Goal: Check status: Check status

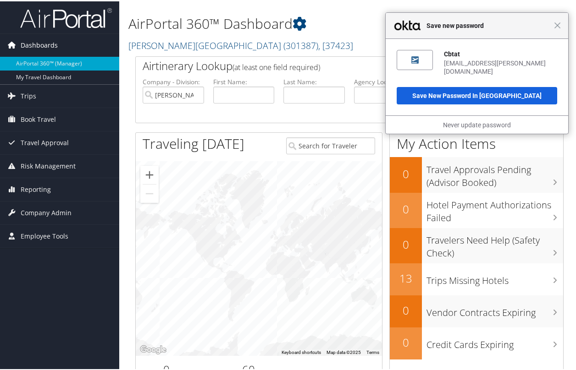
click at [50, 47] on span "Dashboards" at bounding box center [39, 44] width 37 height 23
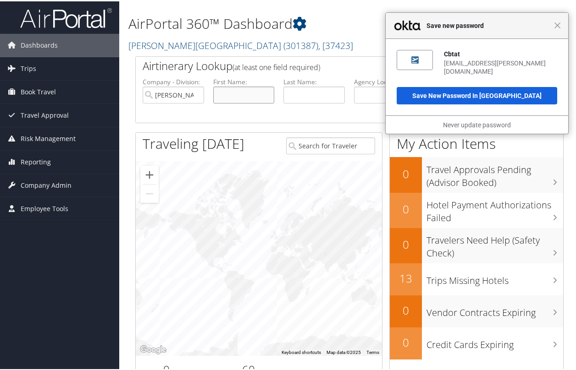
click at [231, 93] on input "text" at bounding box center [243, 93] width 61 height 17
type input "anne"
click at [494, 85] on button "Search" at bounding box center [524, 94] width 61 height 18
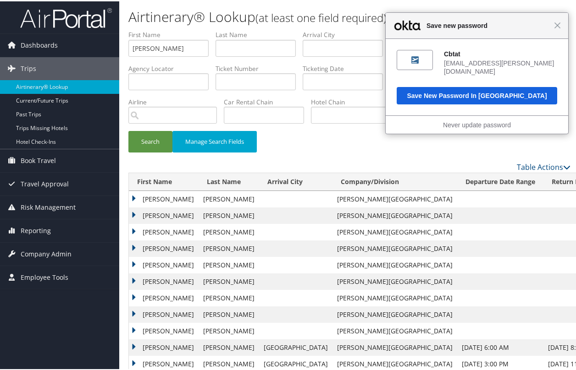
click at [552, 28] on div "Close Save new password" at bounding box center [476, 24] width 182 height 26
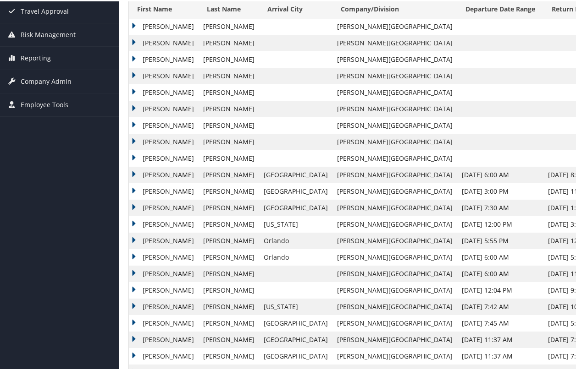
scroll to position [198, 0]
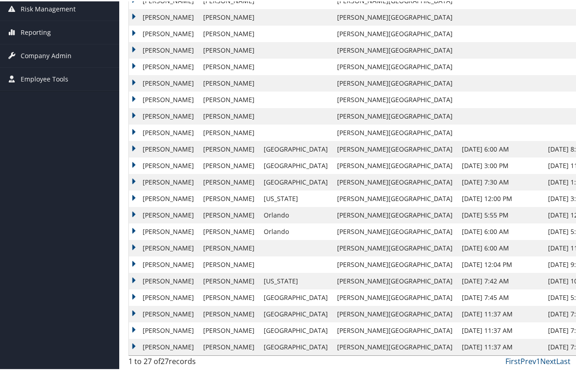
click at [153, 347] on td "ANNE MILLER" at bounding box center [164, 346] width 70 height 16
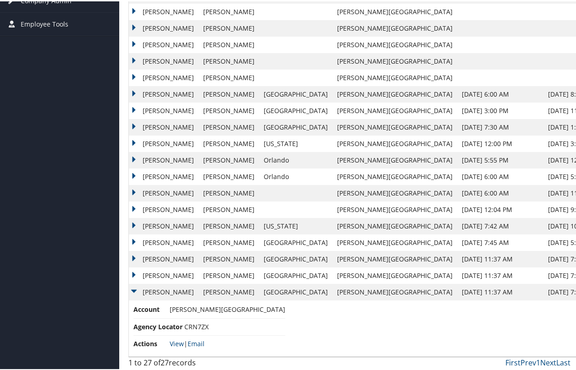
scroll to position [255, 0]
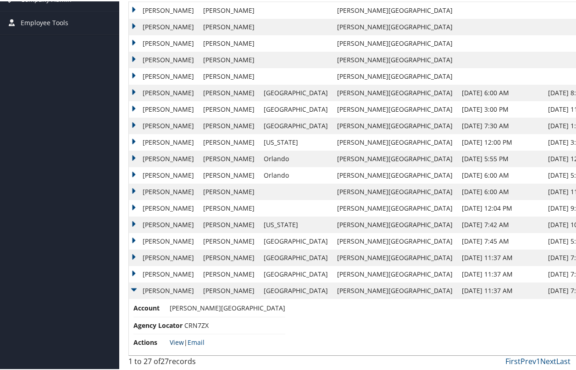
click at [180, 341] on link "View" at bounding box center [177, 341] width 14 height 9
click at [152, 273] on td "ANNE MILLER" at bounding box center [164, 273] width 70 height 16
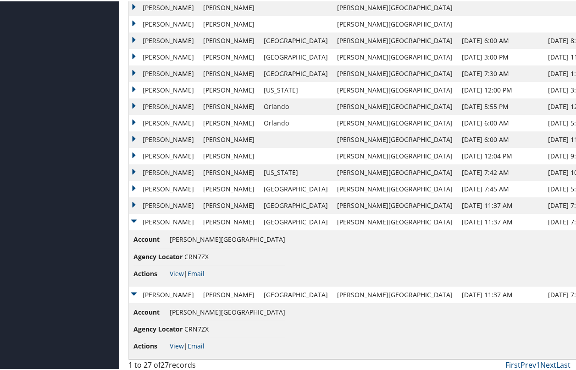
scroll to position [311, 0]
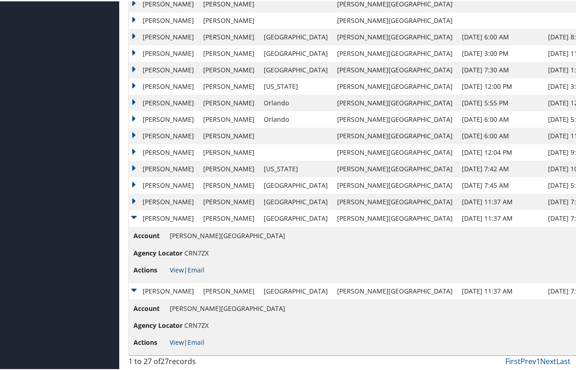
click at [178, 343] on link "View" at bounding box center [177, 341] width 14 height 9
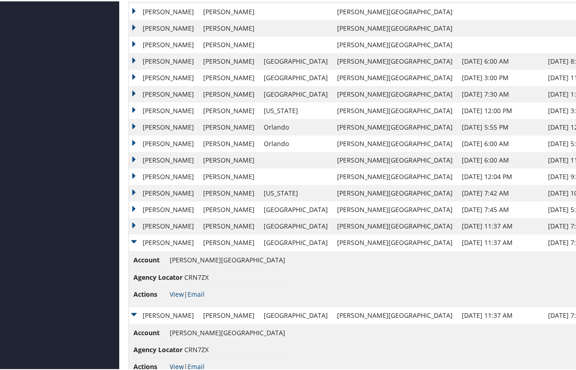
scroll to position [265, 0]
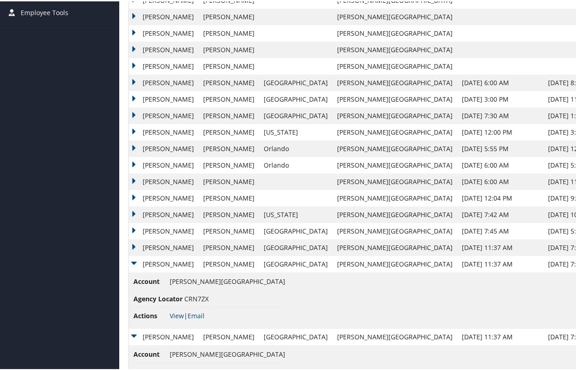
click at [157, 244] on td "ANNE MILLER" at bounding box center [164, 246] width 70 height 16
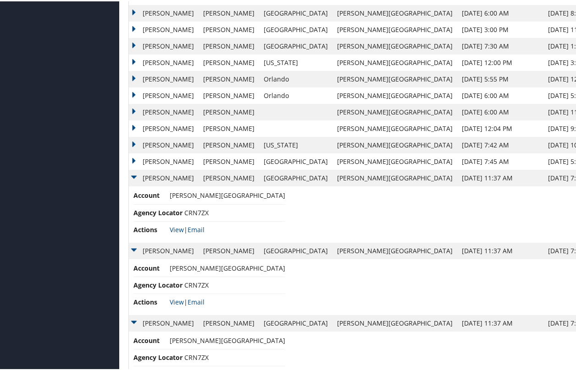
scroll to position [321, 0]
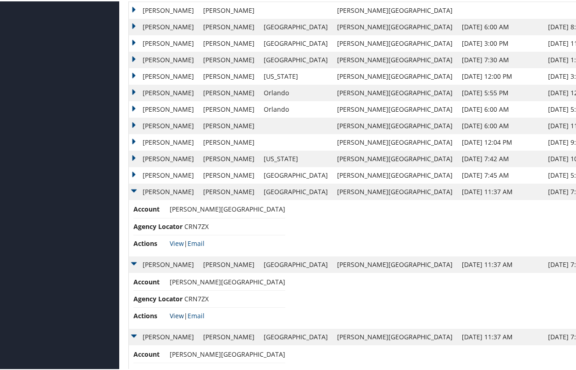
click at [177, 315] on link "View" at bounding box center [177, 314] width 14 height 9
click at [136, 263] on td "ANNE MILLER" at bounding box center [164, 263] width 70 height 16
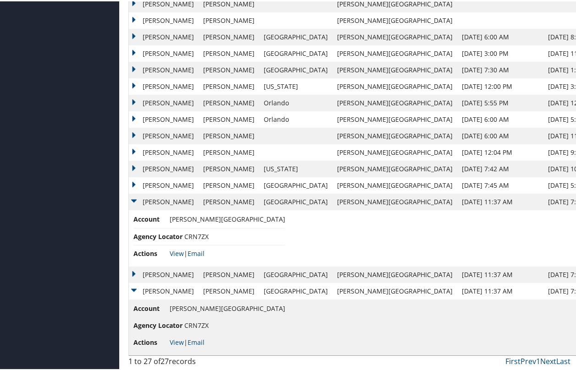
scroll to position [311, 0]
click at [132, 197] on td "ANNE MILLER" at bounding box center [164, 200] width 70 height 16
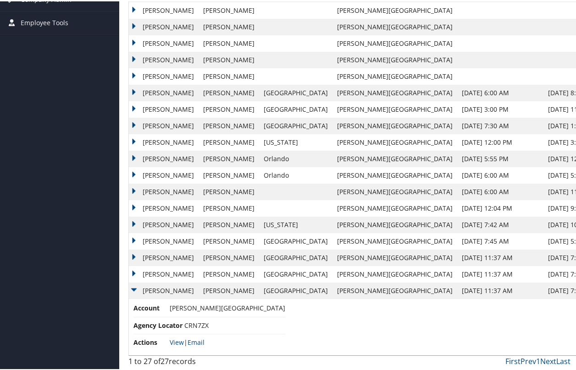
scroll to position [255, 0]
click at [133, 291] on td "ANNE MILLER" at bounding box center [164, 289] width 70 height 16
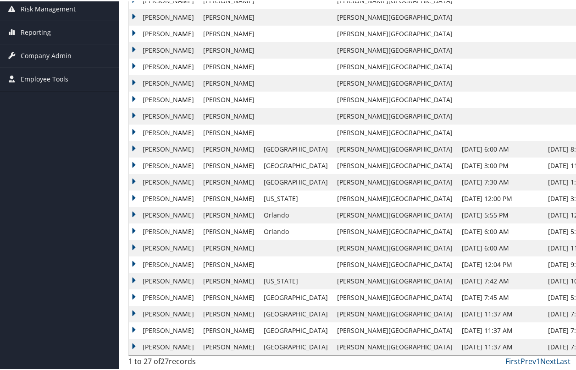
scroll to position [198, 0]
click at [134, 344] on td "ANNE MILLER" at bounding box center [164, 346] width 70 height 16
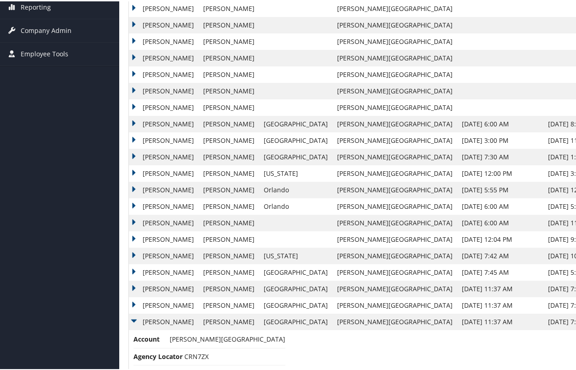
scroll to position [209, 0]
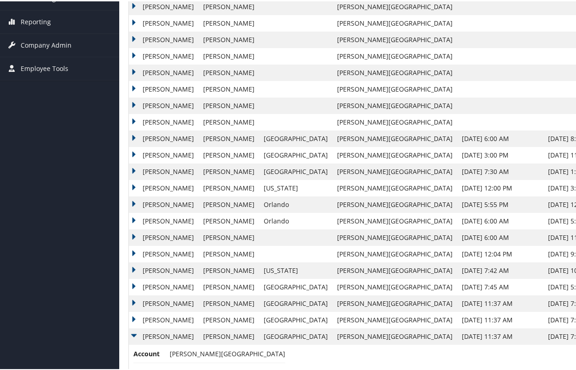
click at [134, 304] on td "ANNE MILLER" at bounding box center [164, 302] width 70 height 16
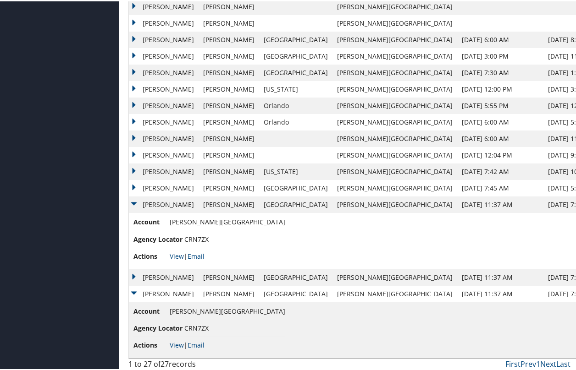
scroll to position [265, 0]
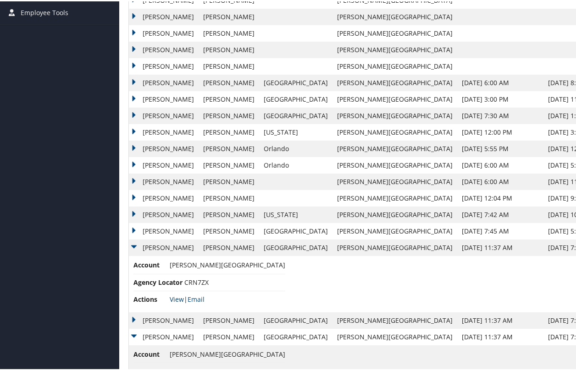
click at [180, 295] on link "View" at bounding box center [177, 298] width 14 height 9
click at [134, 318] on td "ANNE MILLER" at bounding box center [164, 319] width 70 height 16
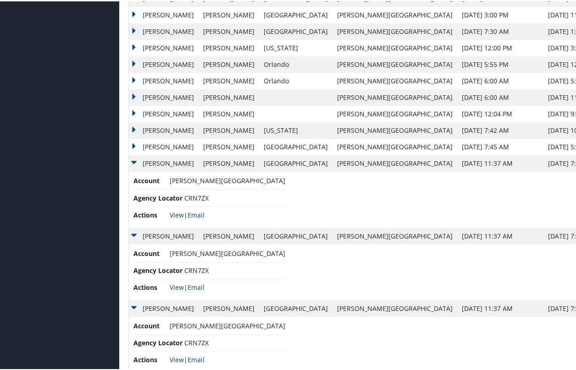
scroll to position [357, 0]
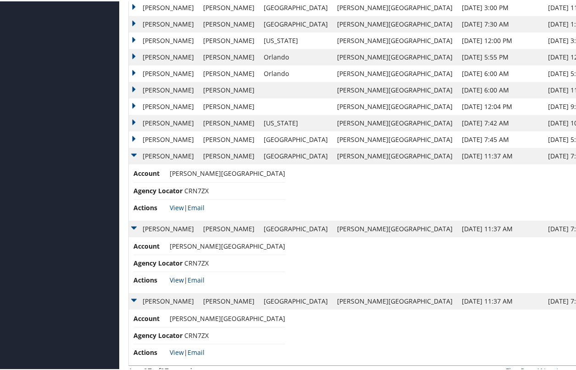
click at [180, 281] on link "View" at bounding box center [177, 279] width 14 height 9
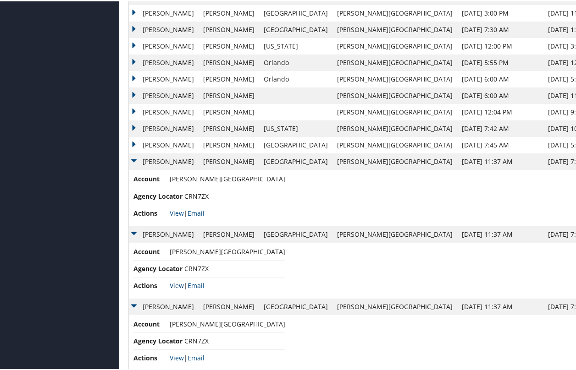
scroll to position [367, 0]
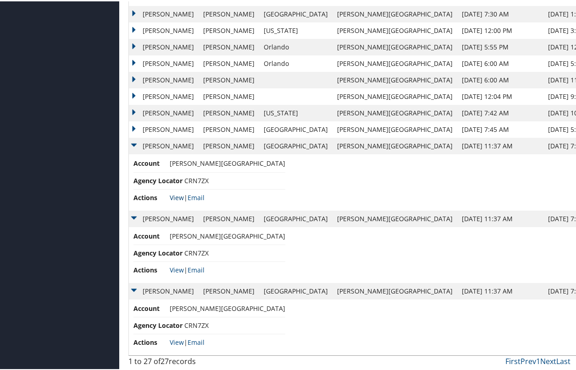
click at [180, 195] on link "View" at bounding box center [177, 196] width 14 height 9
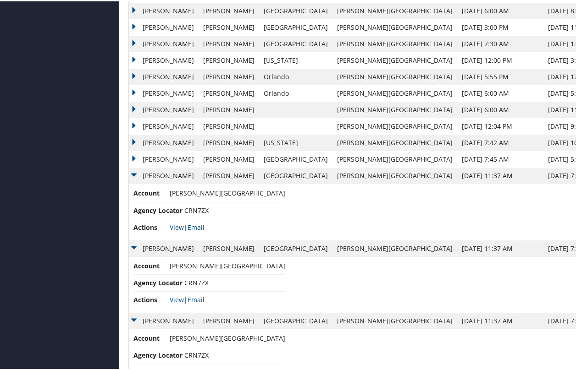
scroll to position [321, 0]
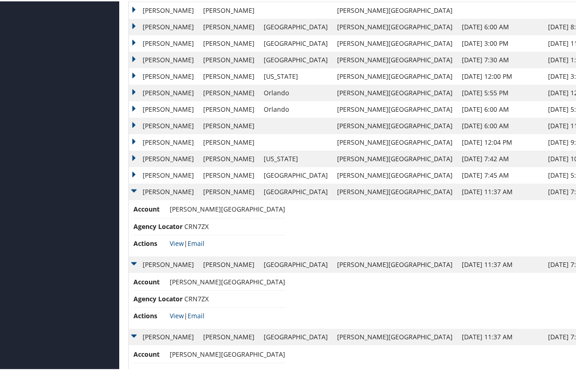
click at [139, 191] on td "ANNE MILLER" at bounding box center [164, 190] width 70 height 16
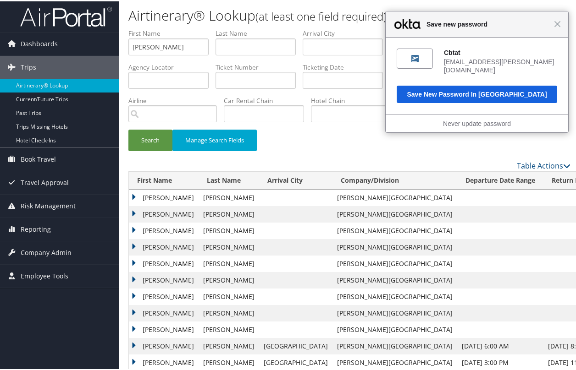
scroll to position [0, 0]
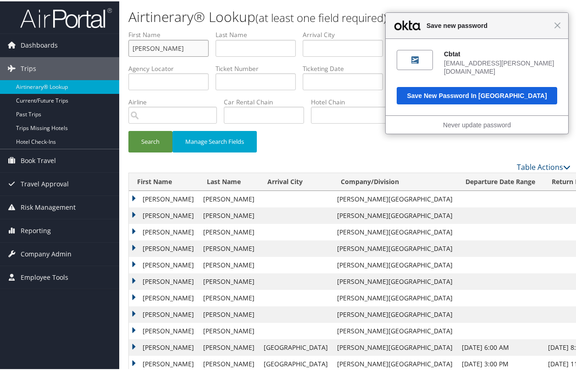
click at [169, 49] on input "anne" at bounding box center [168, 46] width 80 height 17
type input "a"
type input "m"
type input "billet"
click at [554, 27] on div "Close Save new password" at bounding box center [476, 24] width 182 height 26
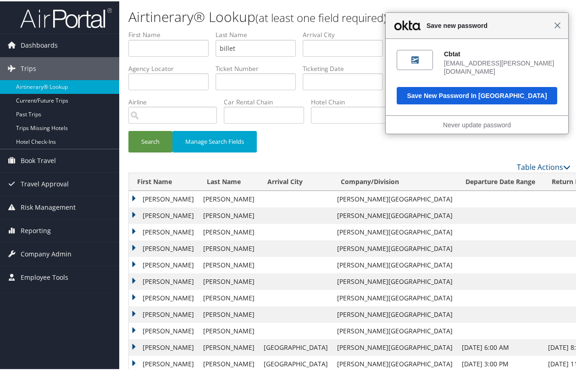
click at [554, 26] on span "Close" at bounding box center [557, 24] width 7 height 7
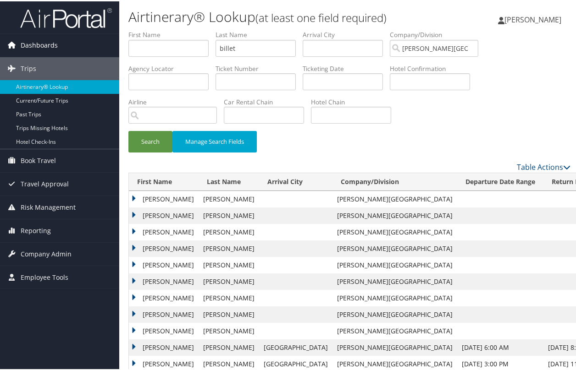
click at [37, 45] on span "Dashboards" at bounding box center [39, 44] width 37 height 23
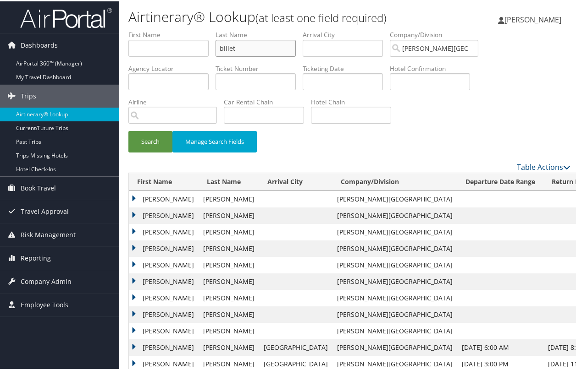
click at [242, 44] on input "billet" at bounding box center [255, 46] width 80 height 17
drag, startPoint x: 255, startPoint y: 50, endPoint x: 196, endPoint y: 65, distance: 60.9
click at [196, 29] on ul "First Name Last Name billet Departure City Arrival City Company/Division Endico…" at bounding box center [349, 29] width 442 height 0
click at [50, 38] on span "Dashboards" at bounding box center [39, 44] width 37 height 23
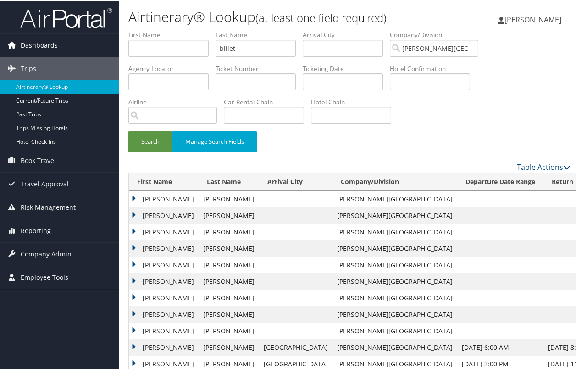
click at [51, 41] on span "Dashboards" at bounding box center [39, 44] width 37 height 23
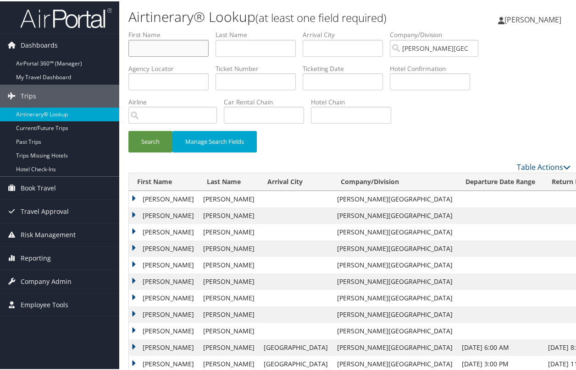
type input "billet"
click at [49, 43] on span "Dashboards" at bounding box center [39, 44] width 37 height 23
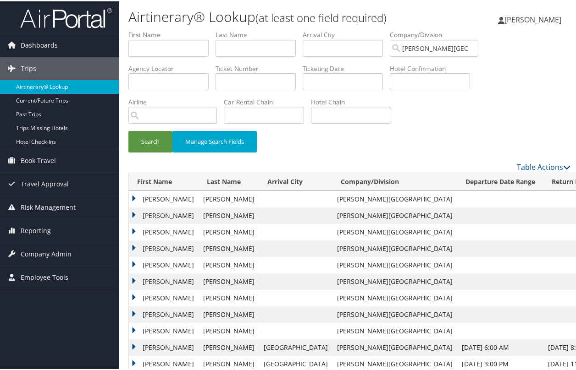
click at [50, 87] on link "Airtinerary® Lookup" at bounding box center [59, 86] width 119 height 14
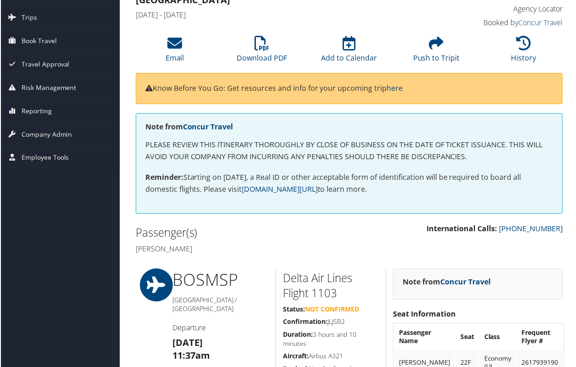
scroll to position [46, 0]
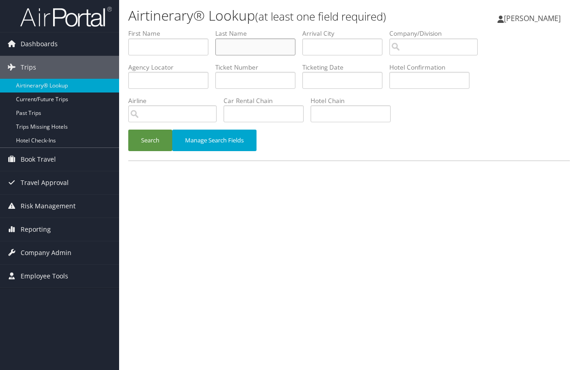
click at [235, 48] on input "text" at bounding box center [255, 46] width 80 height 17
type input "billet"
click at [128, 130] on button "Search" at bounding box center [150, 141] width 44 height 22
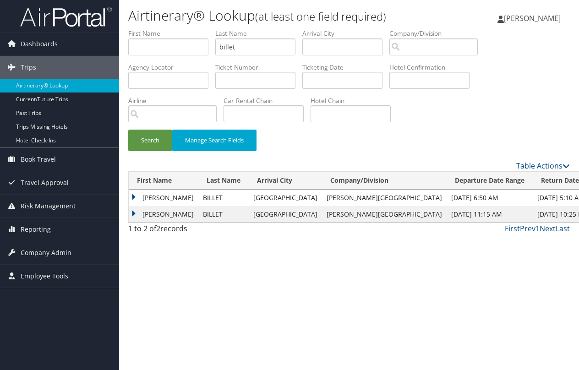
click at [137, 196] on td "MADELINE HUNT" at bounding box center [164, 198] width 70 height 16
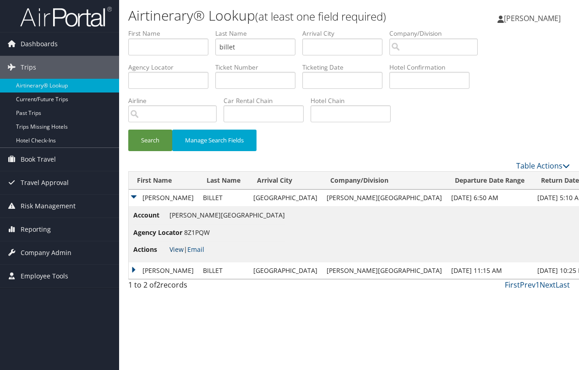
click at [173, 250] on link "View" at bounding box center [177, 249] width 14 height 9
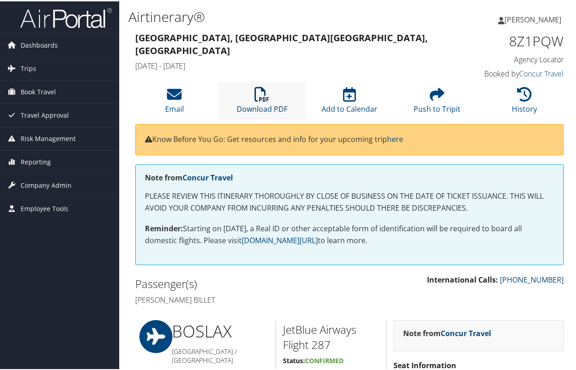
click at [266, 93] on icon at bounding box center [261, 93] width 15 height 15
